Goal: Navigation & Orientation: Find specific page/section

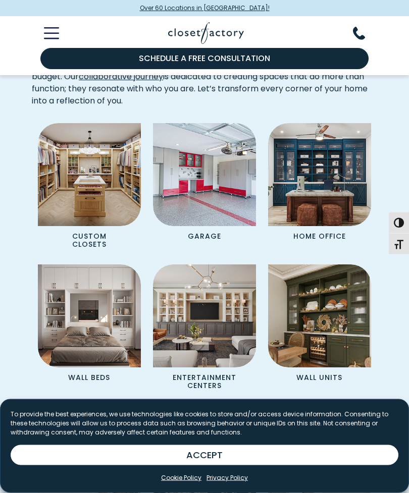
scroll to position [857, 0]
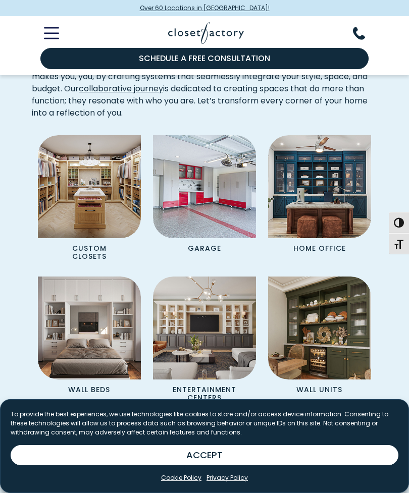
click at [211, 247] on p "Garage" at bounding box center [205, 247] width 72 height 18
